Goal: Task Accomplishment & Management: Complete application form

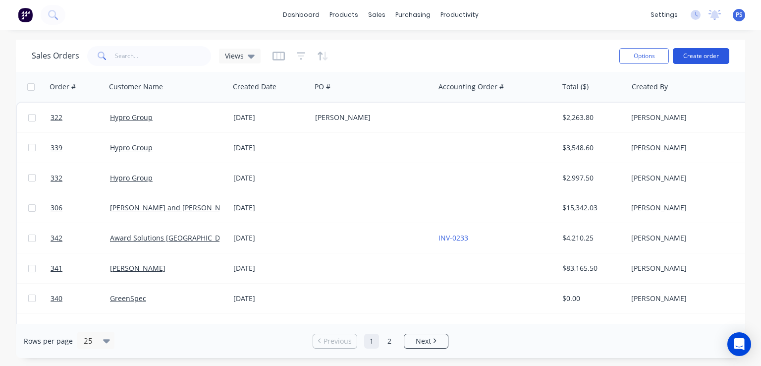
click at [690, 56] on button "Create order" at bounding box center [701, 56] width 57 height 16
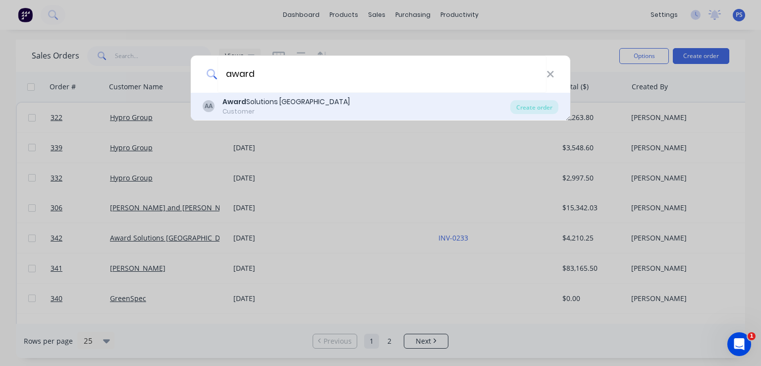
type input "award"
click at [339, 98] on div "AA Award Solutions Australia Customer" at bounding box center [357, 106] width 308 height 19
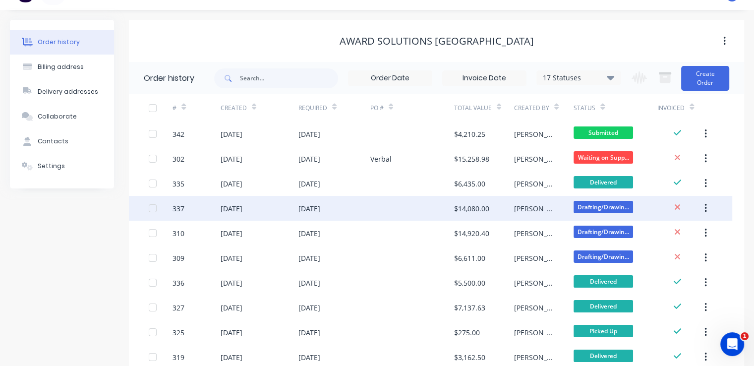
scroll to position [20, 0]
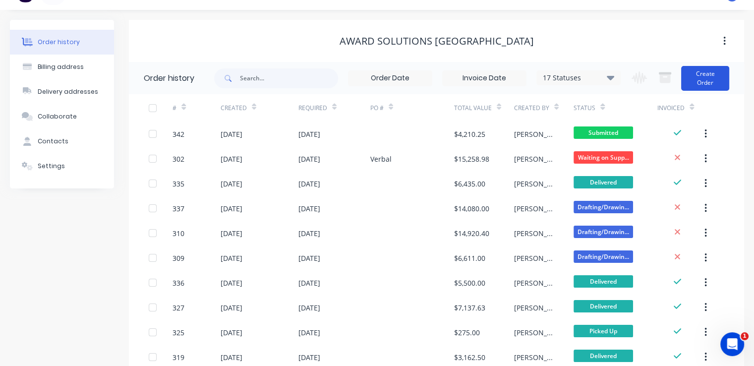
click at [706, 86] on button "Create Order" at bounding box center [705, 78] width 48 height 25
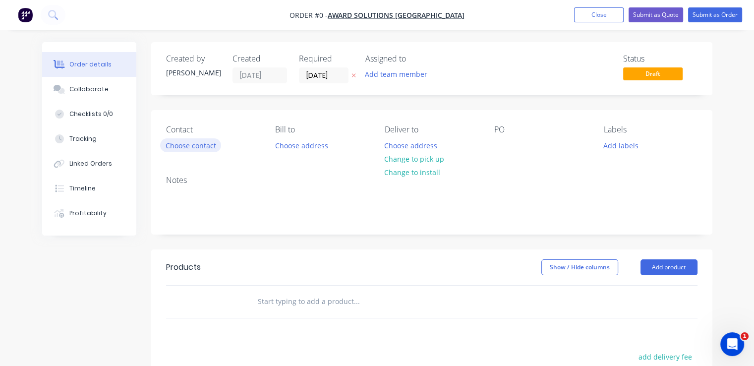
click at [202, 143] on button "Choose contact" at bounding box center [190, 144] width 61 height 13
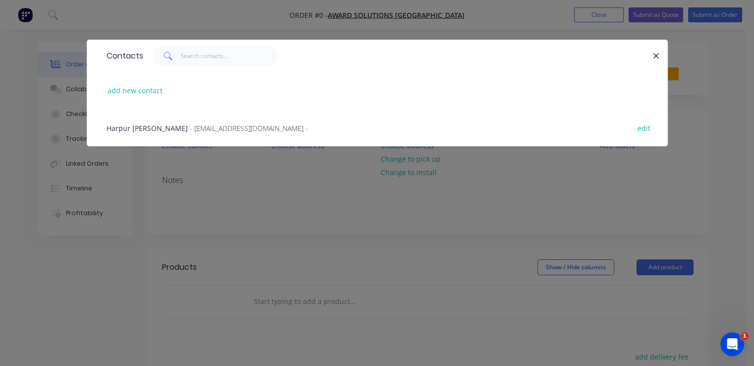
click at [234, 127] on span "- [EMAIL_ADDRESS][DOMAIN_NAME] -" at bounding box center [249, 127] width 118 height 9
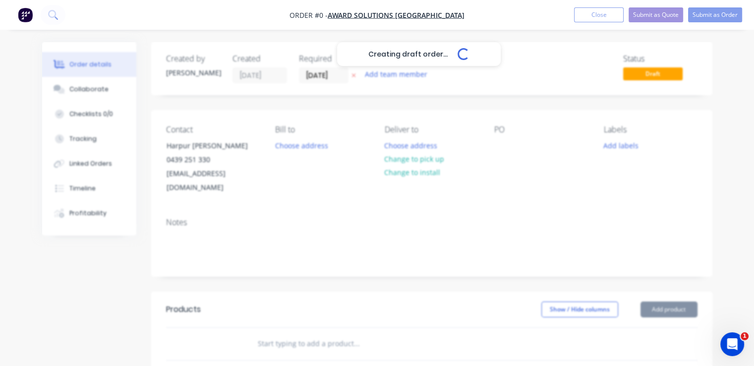
click at [303, 145] on div "Creating draft order... Loading..." at bounding box center [419, 225] width 754 height 366
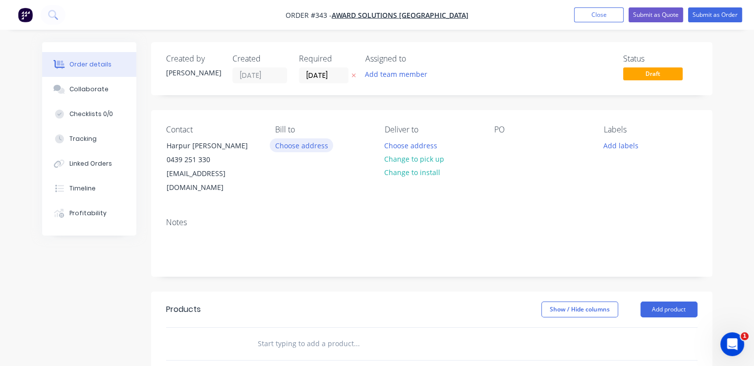
click at [311, 148] on button "Choose address" at bounding box center [301, 144] width 63 height 13
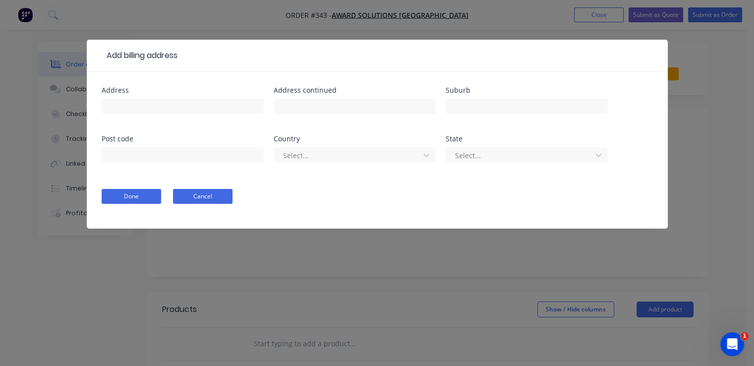
click at [196, 189] on button "Cancel" at bounding box center [202, 196] width 59 height 15
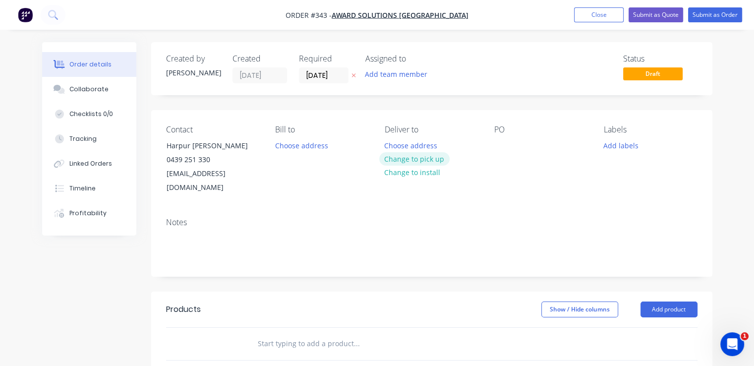
drag, startPoint x: 395, startPoint y: 165, endPoint x: 397, endPoint y: 159, distance: 6.1
click at [397, 159] on div "Choose address Change to pick up Change to install" at bounding box center [414, 158] width 70 height 41
click at [397, 159] on button "Change to pick up" at bounding box center [414, 158] width 70 height 13
click at [318, 80] on input "[DATE]" at bounding box center [323, 75] width 49 height 15
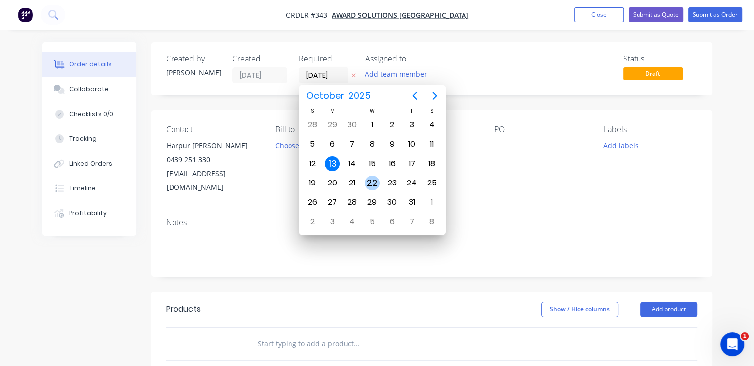
click at [371, 182] on div "22" at bounding box center [372, 182] width 15 height 15
type input "[DATE]"
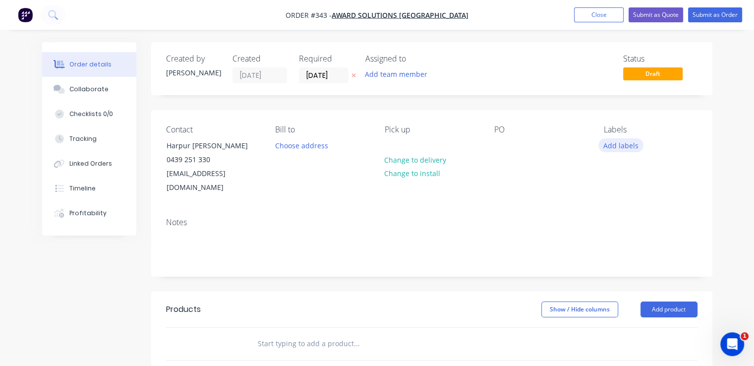
click at [610, 143] on button "Add labels" at bounding box center [621, 144] width 46 height 13
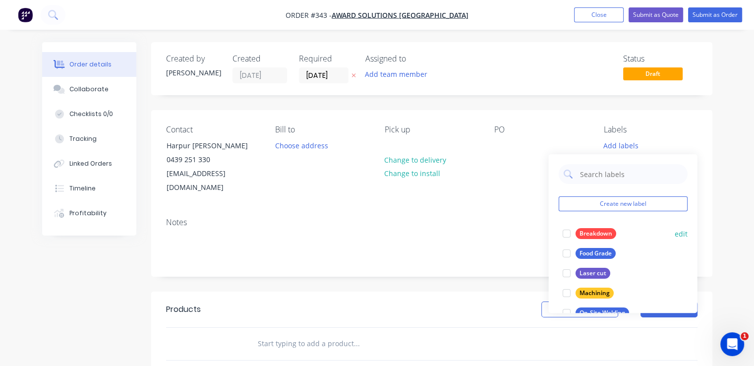
scroll to position [4, 0]
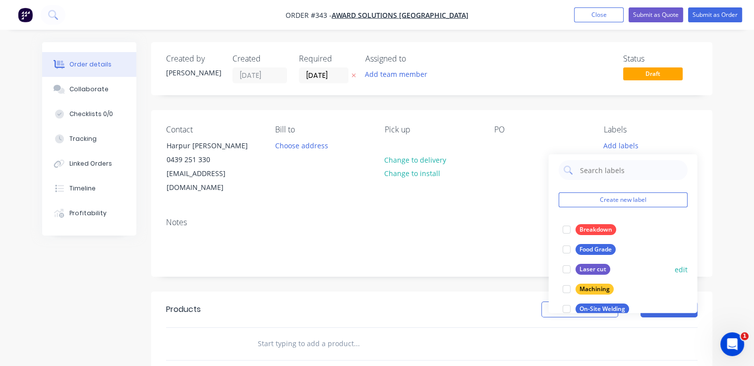
click at [564, 271] on div at bounding box center [566, 269] width 20 height 20
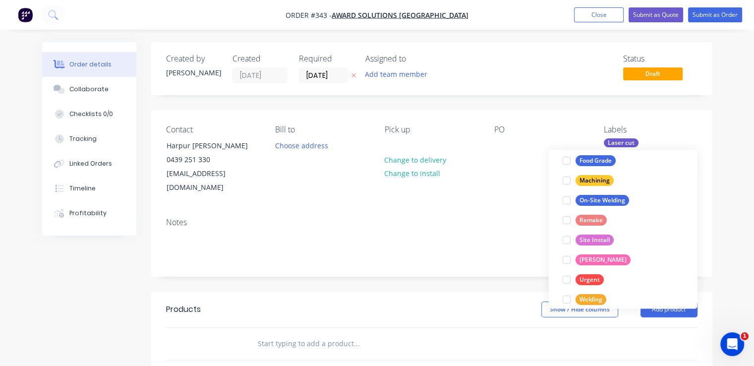
scroll to position [119, 0]
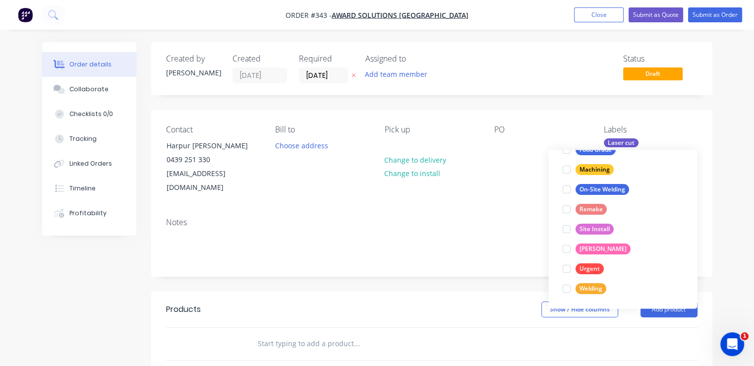
click at [564, 271] on div at bounding box center [566, 269] width 20 height 20
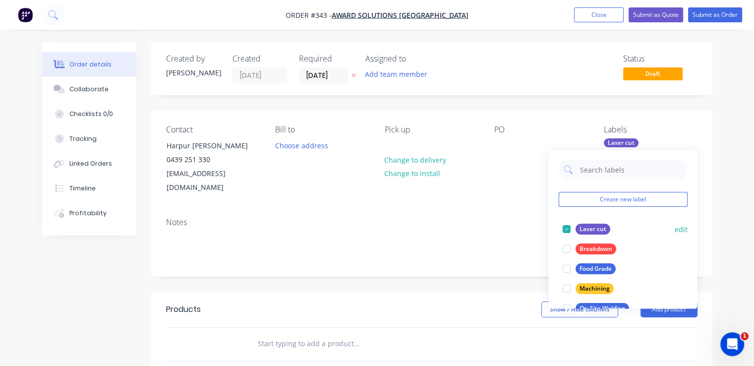
click at [564, 259] on div at bounding box center [566, 249] width 20 height 20
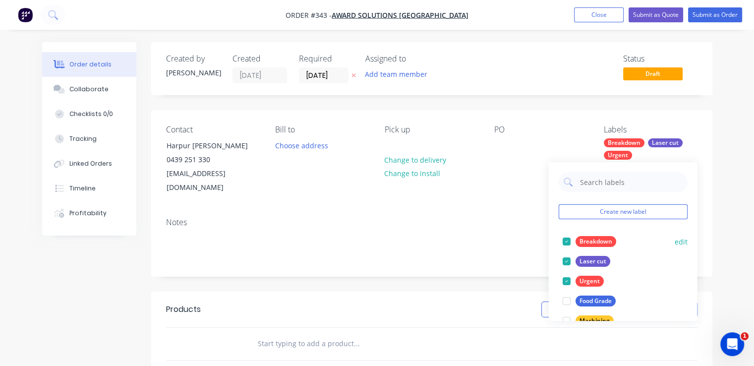
click at [566, 240] on div at bounding box center [566, 241] width 20 height 20
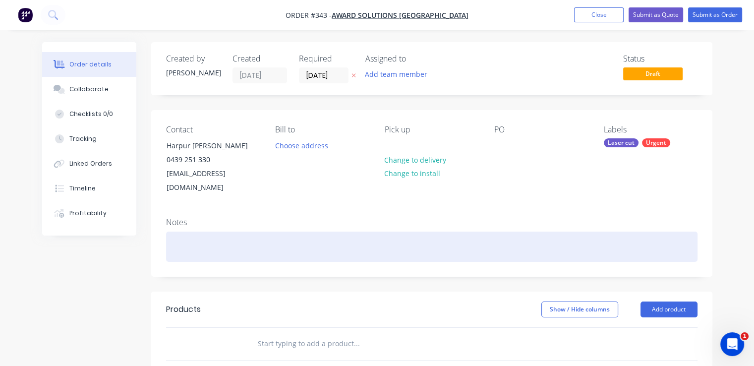
click at [482, 231] on div at bounding box center [431, 246] width 531 height 30
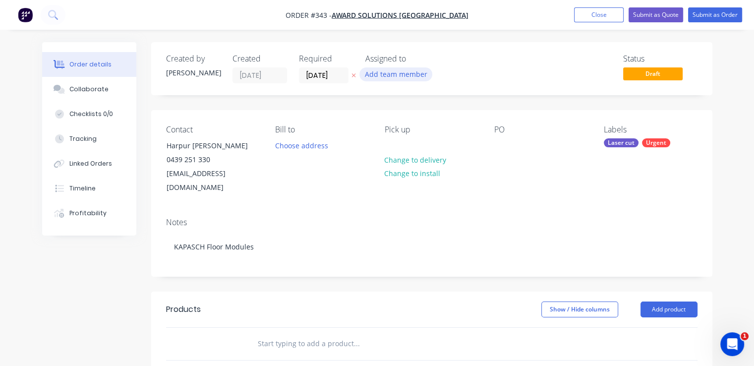
click at [383, 74] on button "Add team member" at bounding box center [395, 73] width 73 height 13
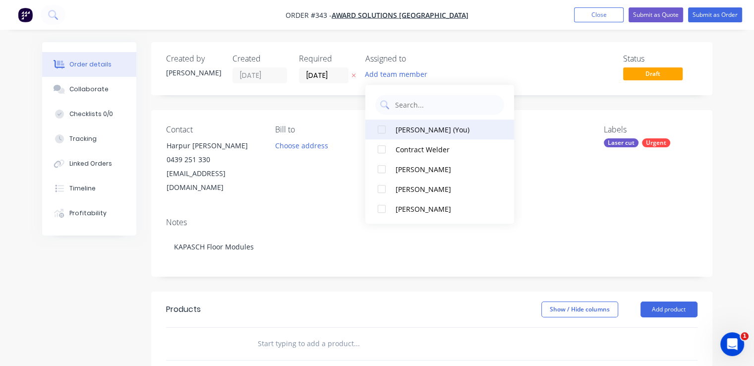
click at [387, 125] on div at bounding box center [382, 129] width 20 height 20
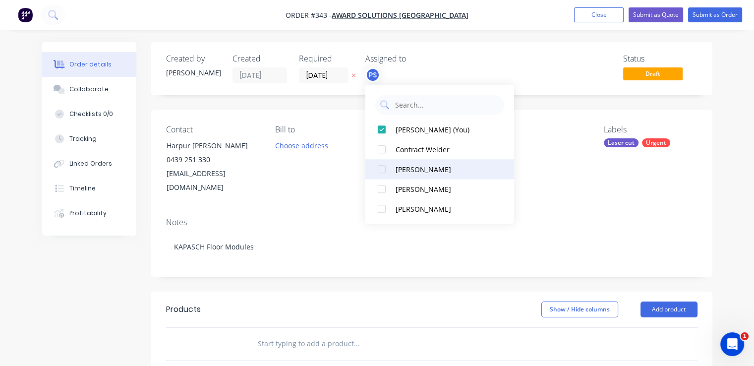
click at [383, 175] on div at bounding box center [382, 169] width 20 height 20
click at [480, 63] on div "Status Draft" at bounding box center [580, 68] width 233 height 29
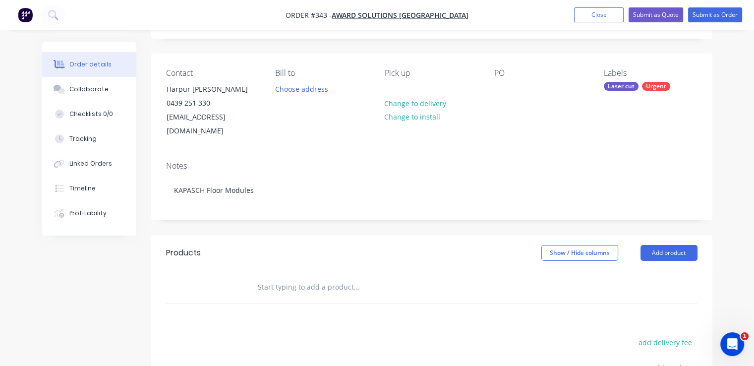
scroll to position [57, 0]
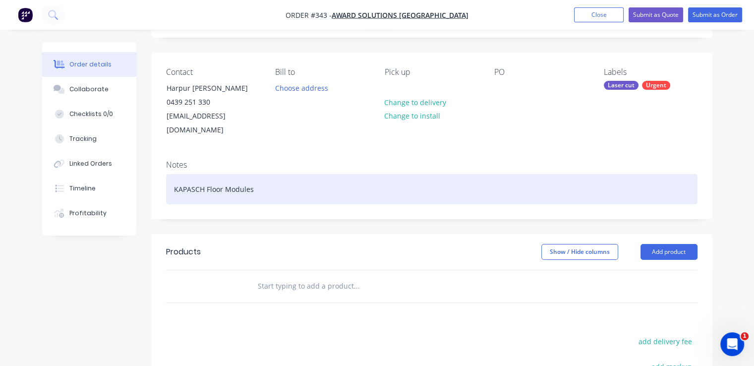
click at [262, 179] on div "KAPASCH Floor Modules" at bounding box center [431, 189] width 531 height 30
click at [206, 177] on div "KAPASCH Floor Modules" at bounding box center [431, 189] width 531 height 30
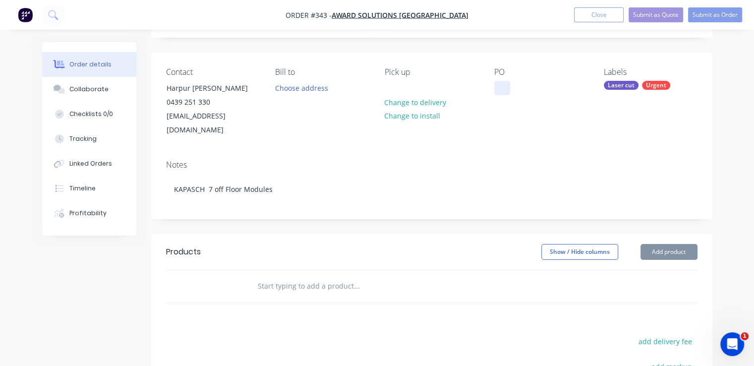
click at [509, 86] on div at bounding box center [502, 88] width 16 height 14
click at [490, 203] on div "Notes KAPASCH 7 off Floor Modules" at bounding box center [431, 185] width 561 height 66
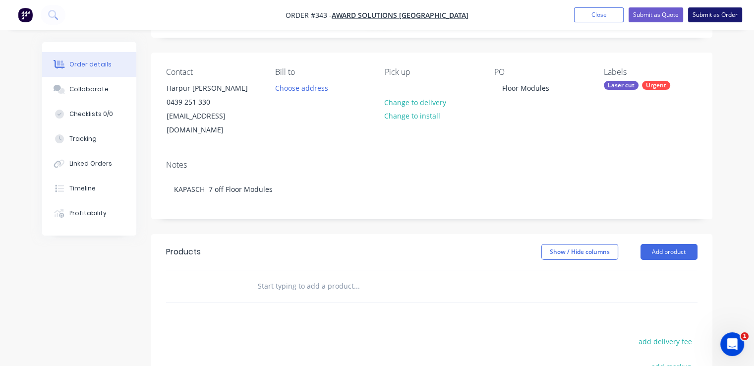
click at [715, 17] on button "Submit as Order" at bounding box center [715, 14] width 54 height 15
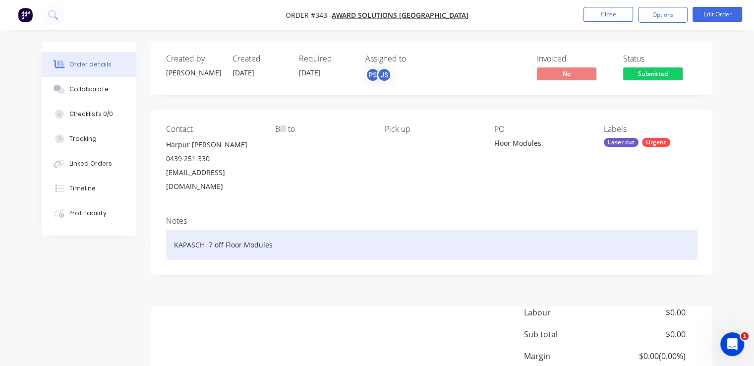
click at [208, 234] on div "KAPASCH 7 off Floor Modules" at bounding box center [431, 244] width 531 height 30
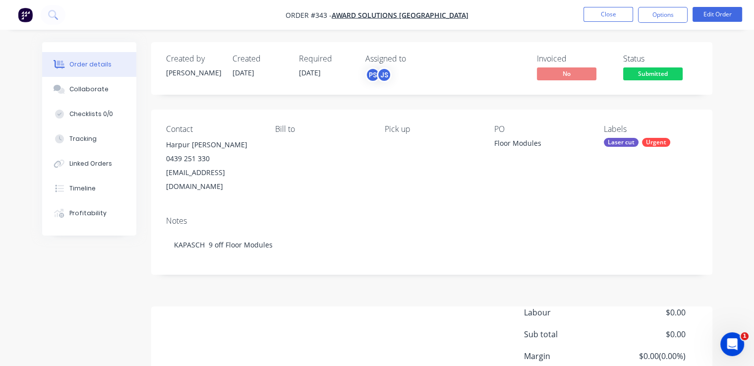
click at [215, 265] on div "Created by [PERSON_NAME] Created [DATE] Required [DATE] Assigned to PS JS Invoi…" at bounding box center [431, 239] width 561 height 394
click at [607, 18] on button "Close" at bounding box center [608, 14] width 50 height 15
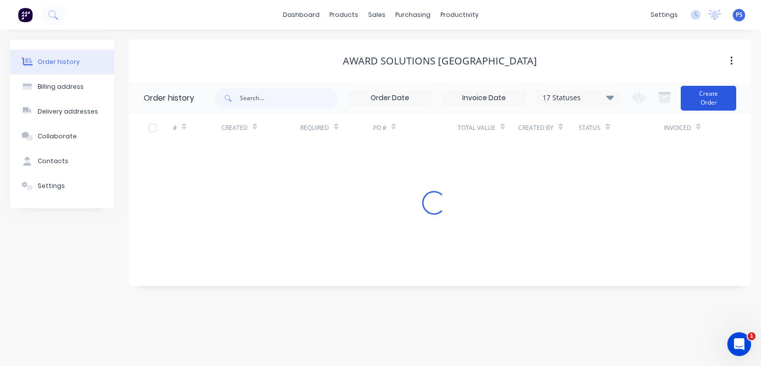
click at [700, 108] on button "Create Order" at bounding box center [709, 98] width 56 height 25
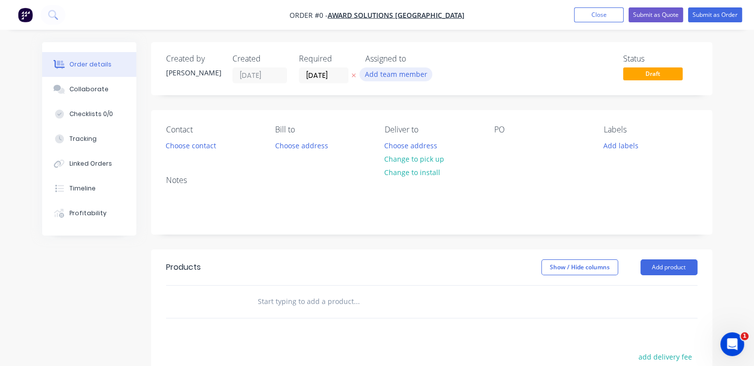
click at [372, 70] on button "Add team member" at bounding box center [395, 73] width 73 height 13
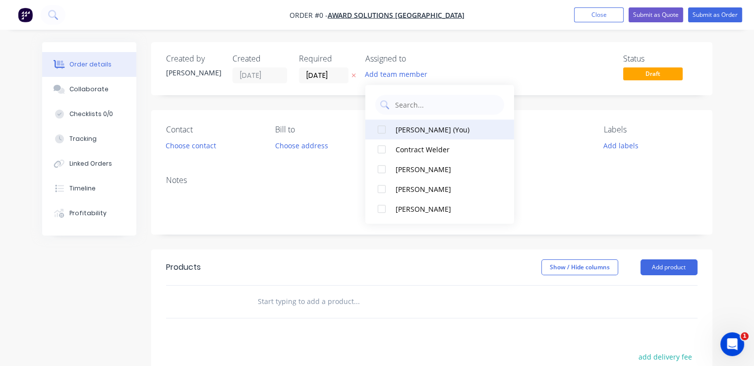
click at [385, 136] on div at bounding box center [382, 129] width 20 height 20
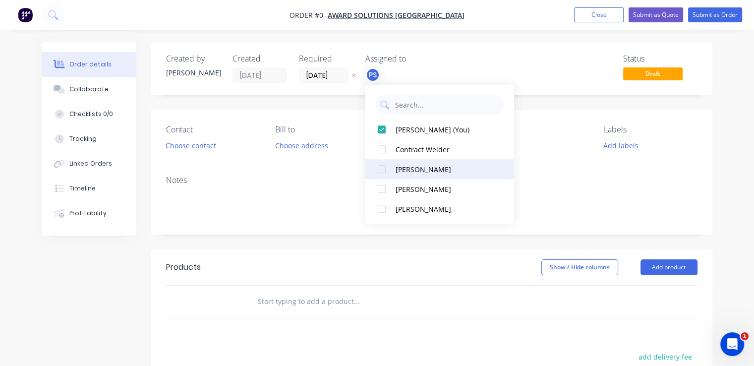
click at [383, 161] on div at bounding box center [382, 169] width 20 height 20
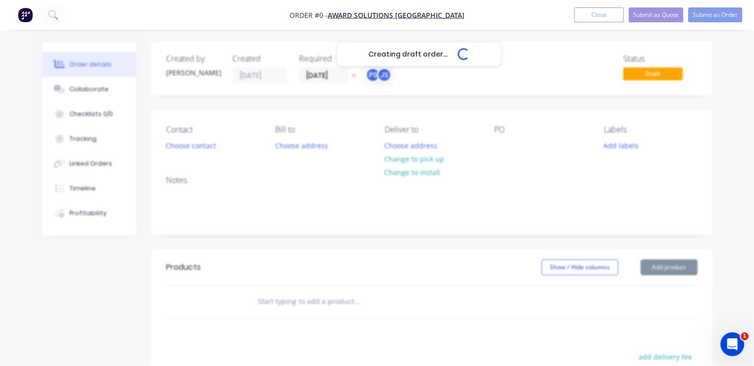
click at [317, 68] on div "Creating draft order... Loading... Order details Collaborate Checklists 0/0 Tra…" at bounding box center [377, 306] width 690 height 529
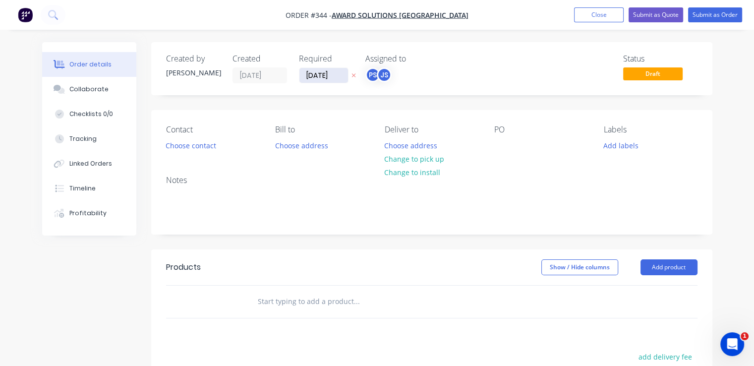
click at [322, 75] on input "[DATE]" at bounding box center [323, 75] width 49 height 15
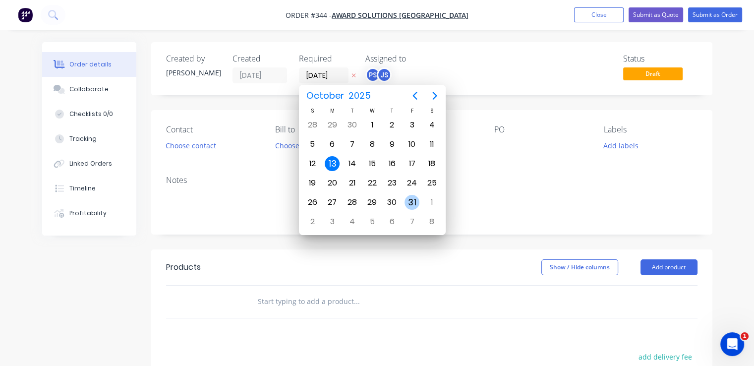
click at [415, 203] on div "31" at bounding box center [411, 202] width 15 height 15
type input "[DATE]"
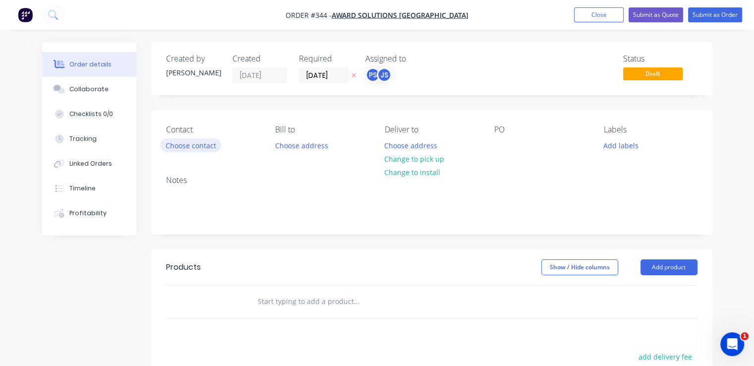
click at [213, 139] on button "Choose contact" at bounding box center [190, 144] width 61 height 13
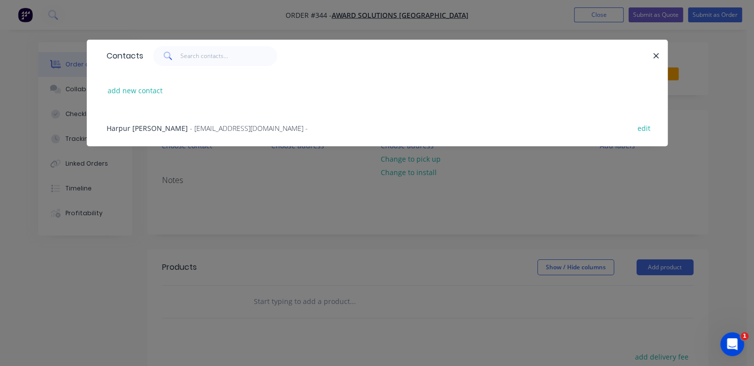
click at [214, 129] on span "- [EMAIL_ADDRESS][DOMAIN_NAME] -" at bounding box center [249, 127] width 118 height 9
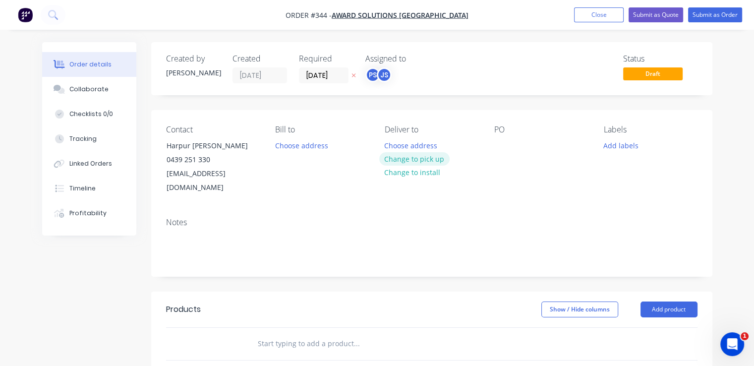
click at [406, 164] on button "Change to pick up" at bounding box center [414, 158] width 70 height 13
click at [500, 142] on div at bounding box center [502, 145] width 16 height 14
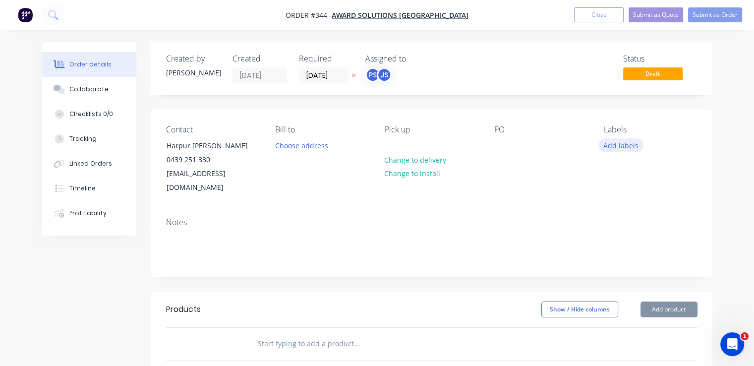
click at [624, 150] on button "Add labels" at bounding box center [621, 144] width 46 height 13
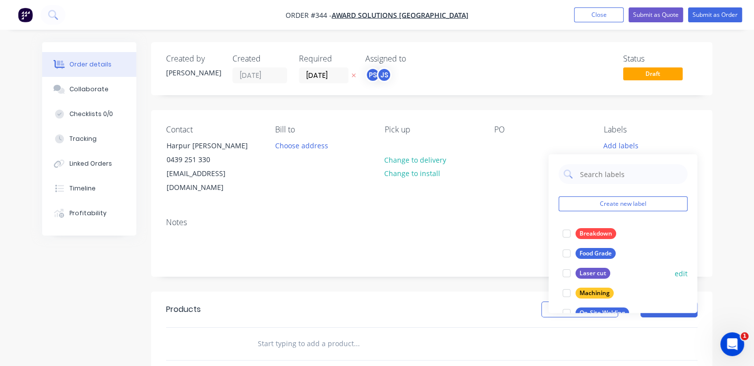
click at [567, 277] on div at bounding box center [566, 273] width 20 height 20
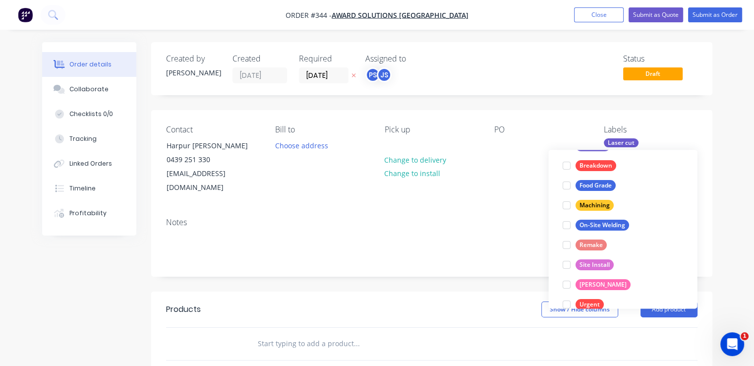
scroll to position [119, 0]
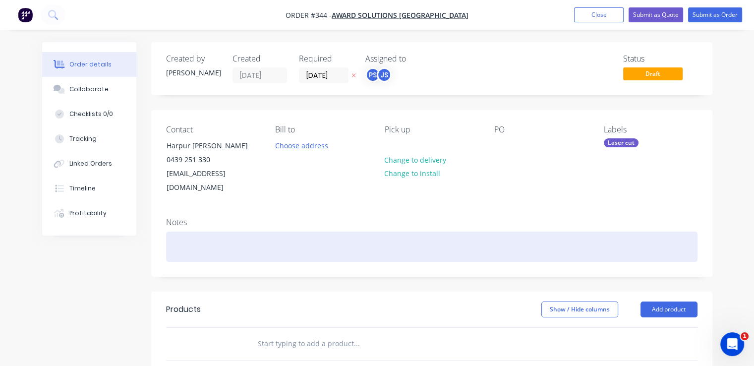
click at [446, 239] on div at bounding box center [431, 246] width 531 height 30
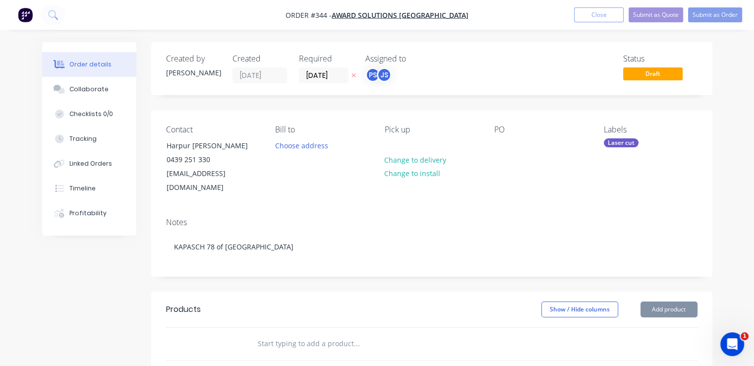
click at [375, 266] on div "Created by [PERSON_NAME] Created [DATE] Required [DATE] Assigned to PS JS Statu…" at bounding box center [431, 320] width 561 height 556
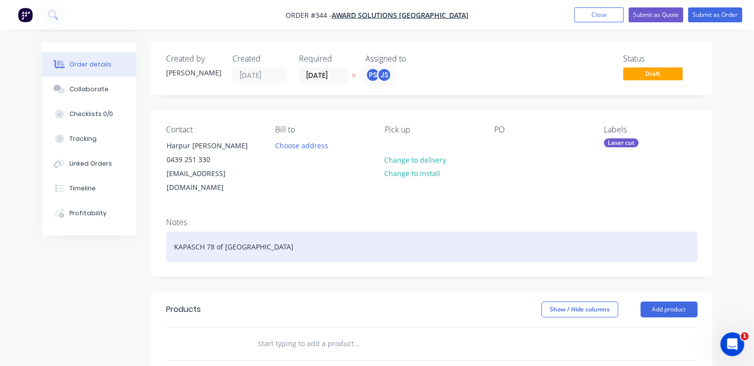
click at [218, 233] on div "KAPASCH 78 of [GEOGRAPHIC_DATA]" at bounding box center [431, 246] width 531 height 30
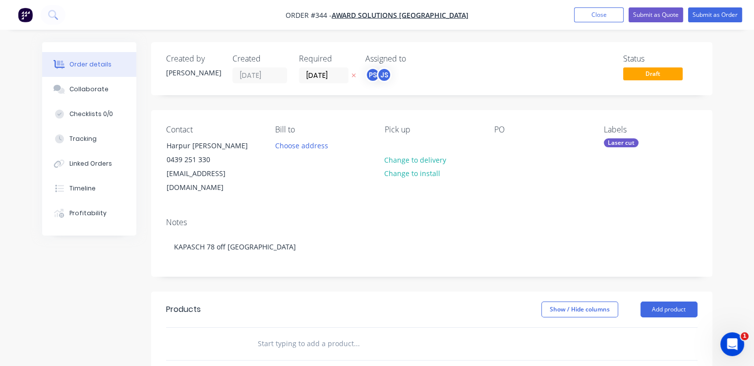
click at [217, 266] on div "Created by [PERSON_NAME] Created [DATE] Required [DATE] Assigned to PS JS Statu…" at bounding box center [431, 320] width 561 height 556
click at [648, 9] on button "Submit as Quote" at bounding box center [655, 14] width 55 height 15
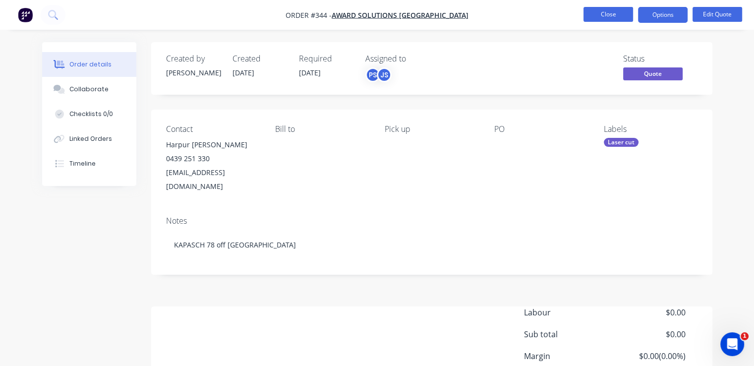
click at [587, 21] on button "Close" at bounding box center [608, 14] width 50 height 15
